Goal: Task Accomplishment & Management: Manage account settings

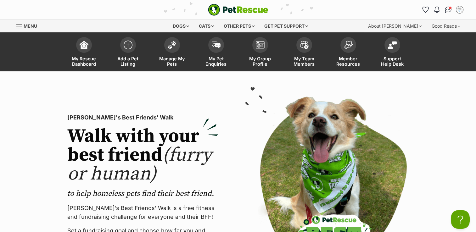
scroll to position [31, 0]
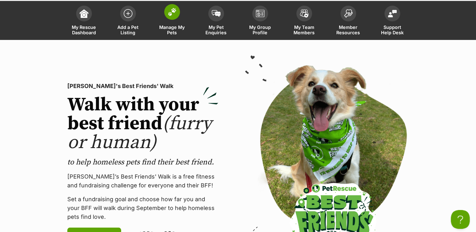
click at [175, 14] on img at bounding box center [172, 12] width 9 height 8
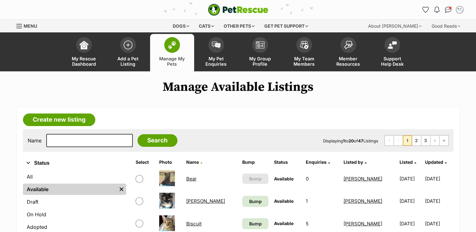
scroll to position [31, 0]
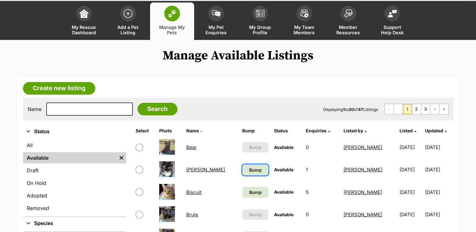
click at [249, 169] on span "Bump" at bounding box center [255, 170] width 13 height 7
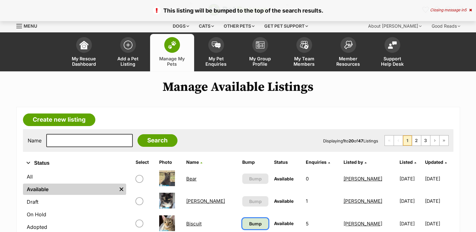
click at [249, 225] on span "Bump" at bounding box center [255, 223] width 13 height 7
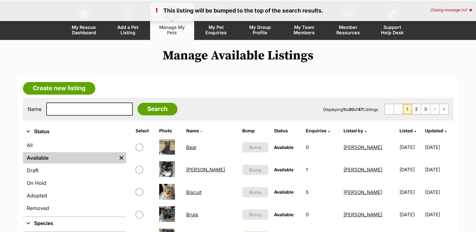
click at [195, 169] on link "[PERSON_NAME]" at bounding box center [205, 170] width 39 height 6
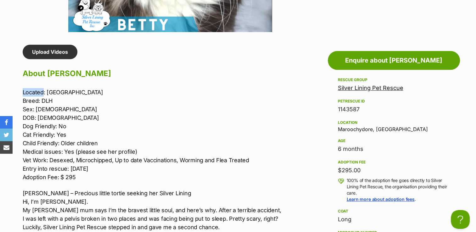
drag, startPoint x: 21, startPoint y: 89, endPoint x: 42, endPoint y: 91, distance: 21.2
click at [170, 93] on p "Located: Maroochydore Breed: DLH Sex: Female DOB: 24.03.25 Dog Friendly: No Cat…" at bounding box center [153, 134] width 260 height 93
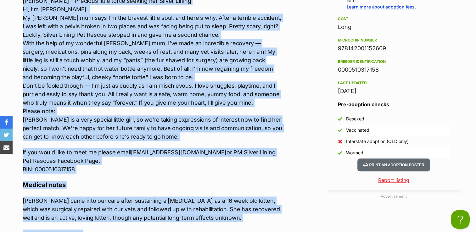
scroll to position [697, 0]
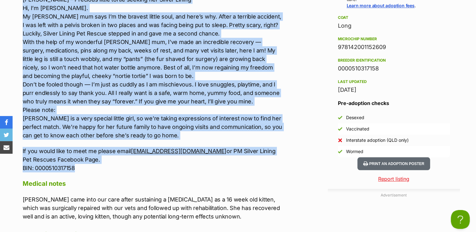
drag, startPoint x: 22, startPoint y: 90, endPoint x: 256, endPoint y: 169, distance: 246.6
click at [256, 169] on div "Located: Maroochydore Breed: DLH Sex: Female DOB: 24.03.25 Dog Friendly: No Cat…" at bounding box center [153, 33] width 260 height 278
copy div "Located: Maroochydore Breed: DLH Sex: Female DOB: 24.03.25 Dog Friendly: No Cat…"
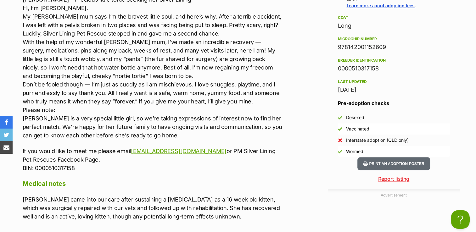
click at [313, 108] on div "Advertisement Adoption information I've been adopted! This pet is no longer ava…" at bounding box center [237, 184] width 443 height 667
drag, startPoint x: 336, startPoint y: 43, endPoint x: 387, endPoint y: 50, distance: 51.7
click at [387, 50] on aside "Rescue group Silver Lining Pet Rescue PetRescue ID 1143587 Location Maroochydor…" at bounding box center [394, 19] width 132 height 275
copy div "978142001152609"
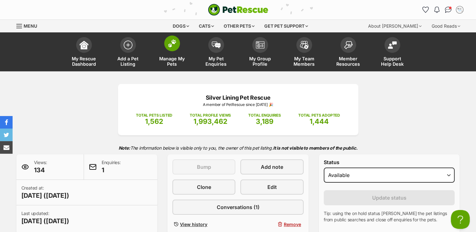
click at [170, 43] on img at bounding box center [172, 43] width 9 height 8
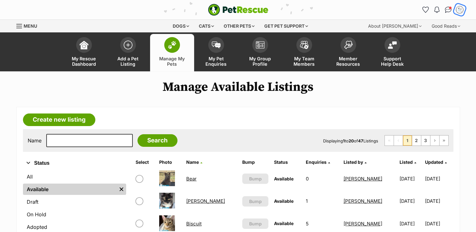
click at [460, 11] on img "My account" at bounding box center [459, 10] width 8 height 8
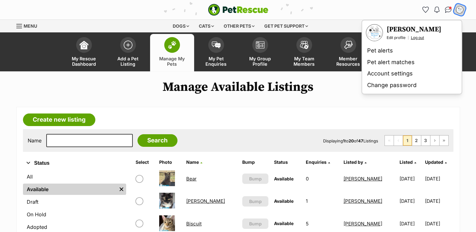
click at [420, 37] on link "Log out" at bounding box center [417, 37] width 13 height 5
